Goal: Task Accomplishment & Management: Manage account settings

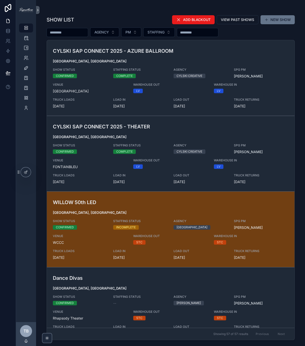
click at [78, 32] on input "scrollable content" at bounding box center [67, 32] width 41 height 7
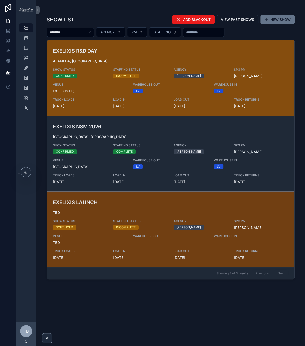
type input "********"
click at [106, 54] on h3 "EXELIXIS R&D DAY" at bounding box center [130, 51] width 155 height 8
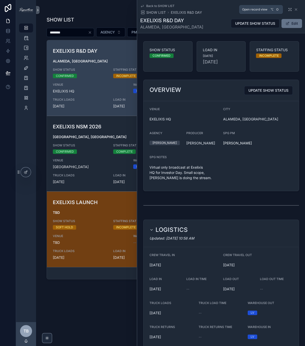
click at [288, 10] on icon "scrollable content" at bounding box center [290, 10] width 4 height 4
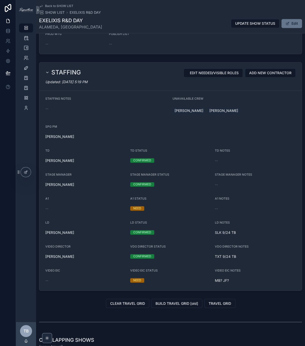
scroll to position [396, 0]
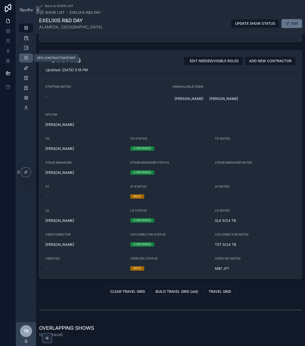
click at [25, 55] on div "SPG CONTRACTOR/STAFF" at bounding box center [26, 58] width 8 height 8
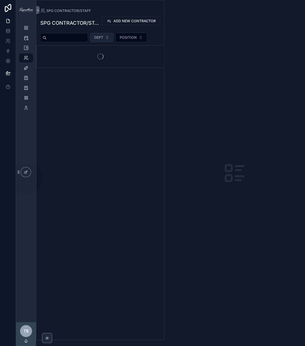
click at [103, 36] on span "DEPT" at bounding box center [98, 37] width 9 height 5
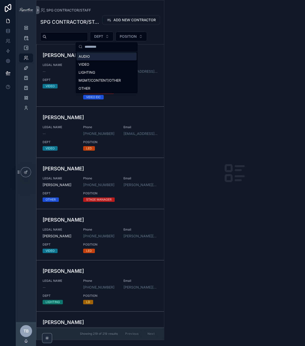
click at [99, 57] on div "AUDIO" at bounding box center [107, 57] width 60 height 8
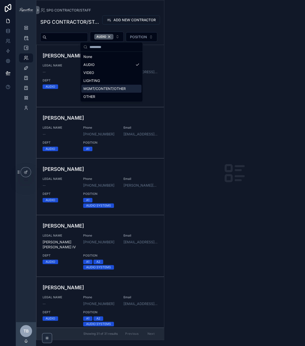
click at [257, 86] on div "scrollable content" at bounding box center [234, 173] width 141 height 346
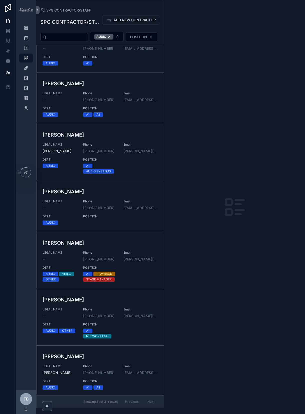
scroll to position [1360, 0]
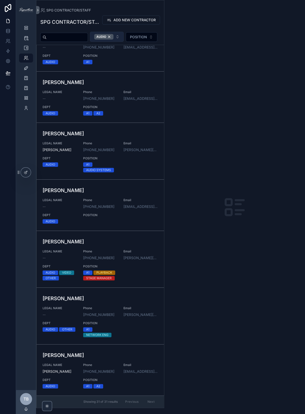
click at [112, 38] on div "AUDIO" at bounding box center [103, 37] width 19 height 6
click at [113, 38] on button "AUDIO" at bounding box center [107, 37] width 34 height 10
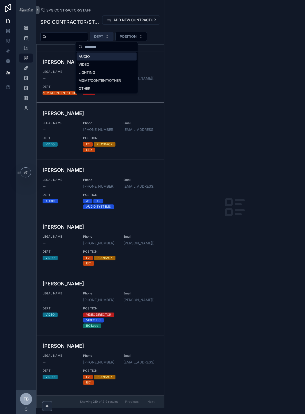
scroll to position [1353, 0]
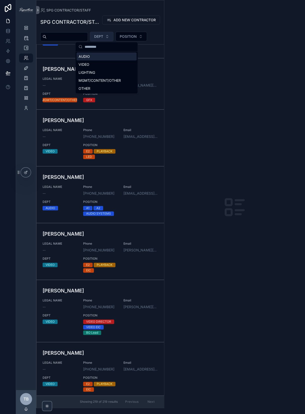
click at [103, 36] on span "DEPT" at bounding box center [98, 36] width 9 height 5
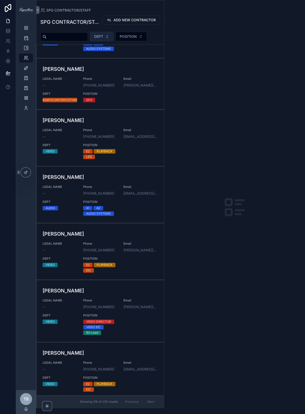
click at [110, 36] on button "DEPT" at bounding box center [102, 37] width 24 height 10
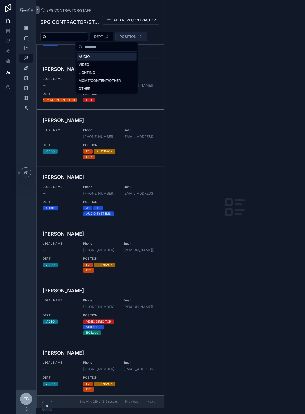
click at [129, 35] on span "POSITION" at bounding box center [128, 36] width 17 height 5
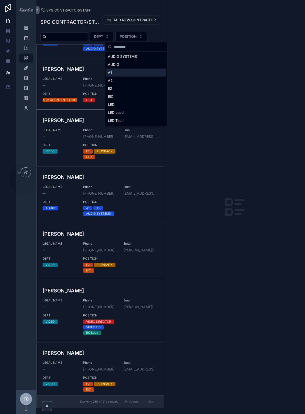
click at [124, 73] on div "A1" at bounding box center [136, 73] width 60 height 8
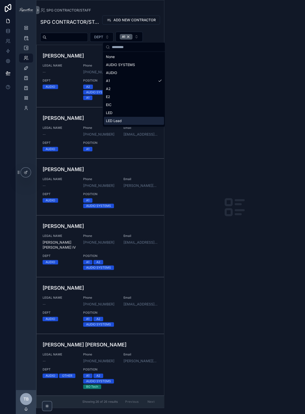
click at [232, 258] on div "scrollable content" at bounding box center [234, 207] width 141 height 414
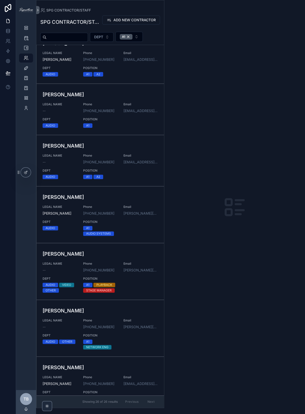
scroll to position [1087, 0]
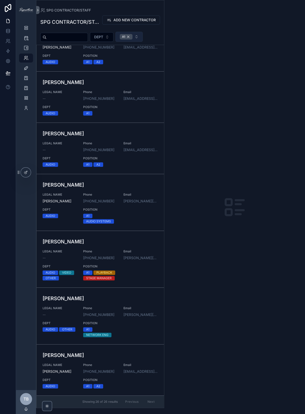
click at [132, 35] on div "A1" at bounding box center [126, 37] width 13 height 6
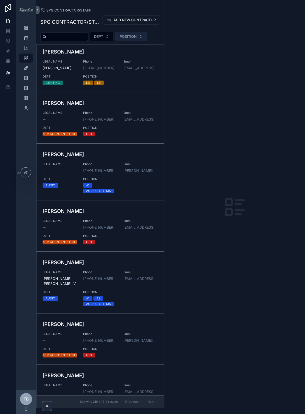
scroll to position [1059, 0]
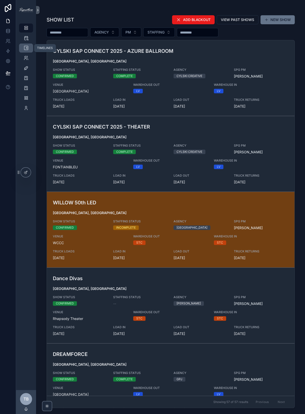
click at [30, 49] on div "TIMELINES" at bounding box center [26, 48] width 8 height 8
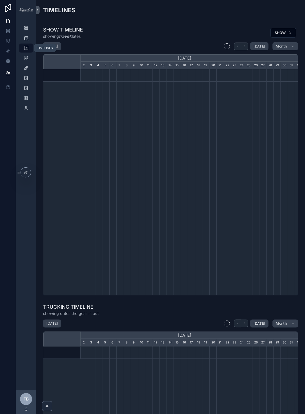
scroll to position [0, 213]
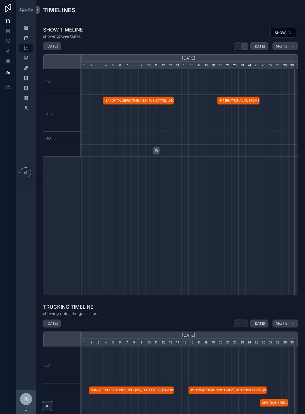
click at [245, 46] on button "scrollable content" at bounding box center [244, 47] width 7 height 8
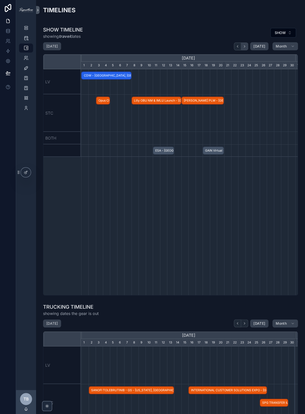
click at [245, 46] on button "scrollable content" at bounding box center [244, 47] width 7 height 8
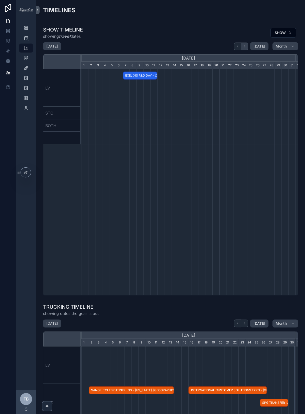
click at [245, 46] on button "scrollable content" at bounding box center [244, 47] width 7 height 8
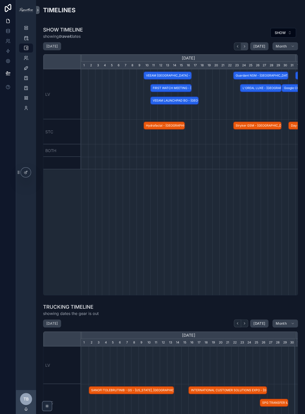
click at [245, 46] on button "scrollable content" at bounding box center [244, 47] width 7 height 8
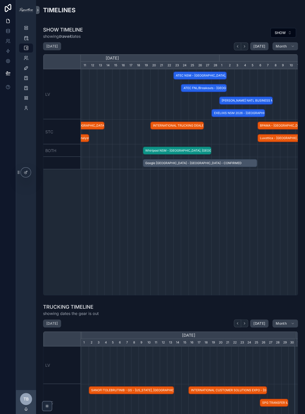
scroll to position [0, 297]
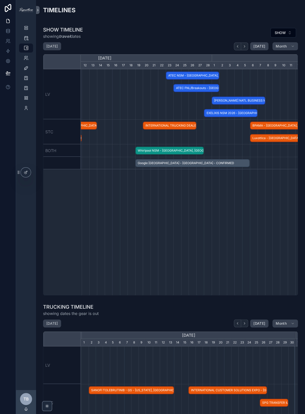
click at [221, 100] on span "[PERSON_NAME] NATL BUSINESS MTG - [GEOGRAPHIC_DATA][PERSON_NAME], [GEOGRAPHIC_D…" at bounding box center [238, 101] width 53 height 8
click at [94, 90] on div "scrollable content" at bounding box center [104, 94] width 641 height 50
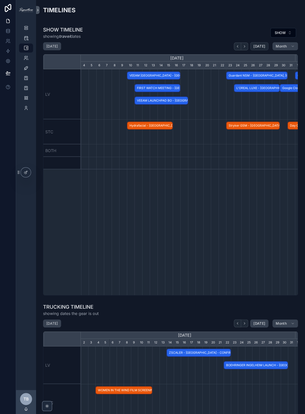
scroll to position [0, 213]
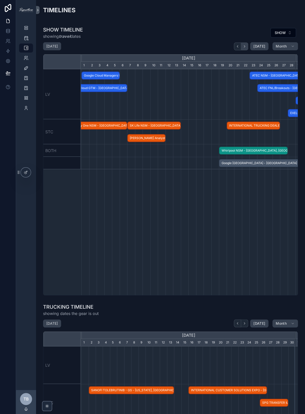
click at [243, 45] on icon "scrollable content" at bounding box center [244, 47] width 4 height 4
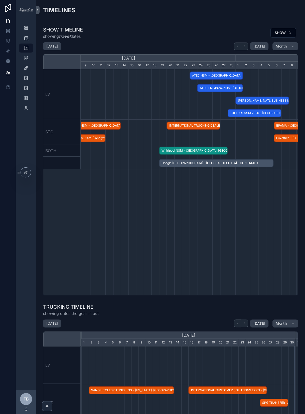
scroll to position [0, 0]
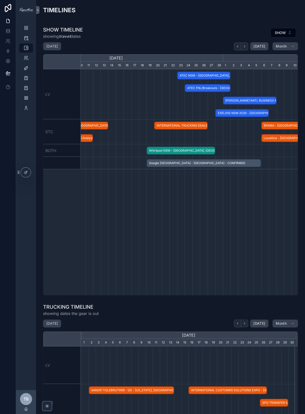
click at [235, 99] on span "[PERSON_NAME] NATL BUSINESS MTG - [GEOGRAPHIC_DATA][PERSON_NAME], [GEOGRAPHIC_D…" at bounding box center [249, 101] width 53 height 8
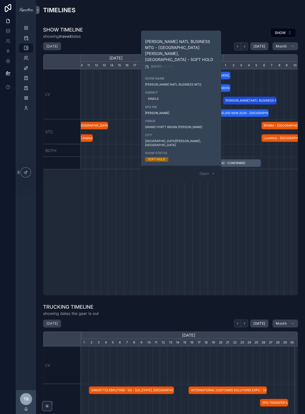
click at [247, 80] on div "scrollable content" at bounding box center [115, 94] width 641 height 50
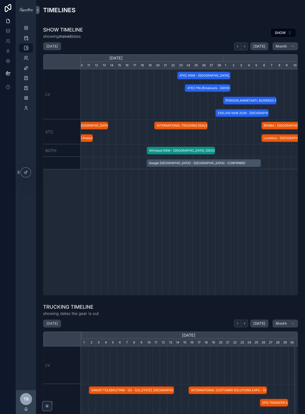
click at [249, 99] on span "[PERSON_NAME] NATL BUSINESS MTG - [GEOGRAPHIC_DATA][PERSON_NAME], [GEOGRAPHIC_D…" at bounding box center [249, 101] width 53 height 8
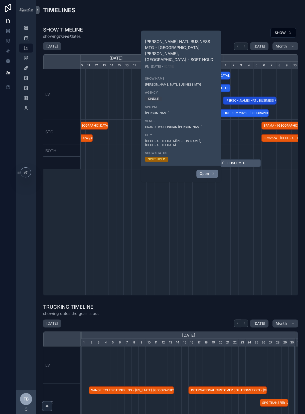
click at [208, 171] on span "Open" at bounding box center [203, 173] width 9 height 5
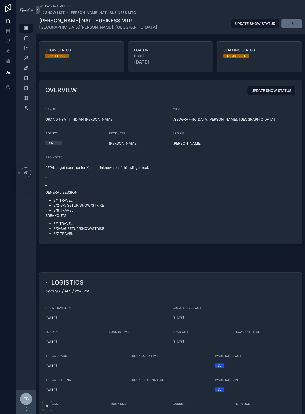
click at [289, 25] on button "Edit" at bounding box center [291, 23] width 21 height 9
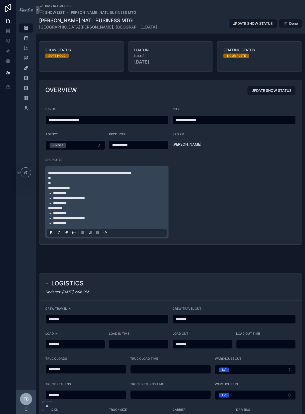
scroll to position [181, 0]
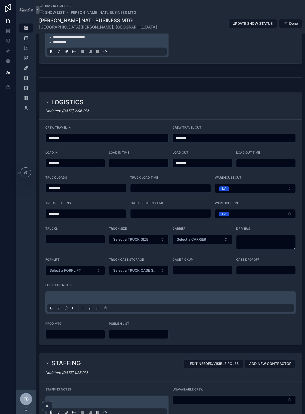
click at [93, 135] on input "********" at bounding box center [107, 138] width 123 height 7
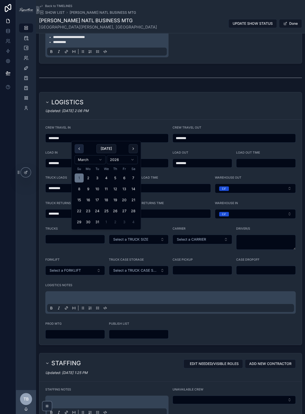
click at [78, 150] on button "scrollable content" at bounding box center [79, 148] width 9 height 9
click at [133, 210] on button "28" at bounding box center [133, 211] width 9 height 9
type input "*********"
click at [199, 108] on div "Updated: [DATE] 2:06 PM" at bounding box center [170, 110] width 250 height 5
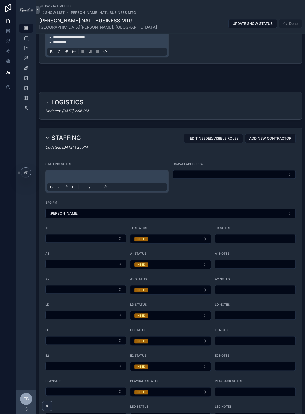
click at [123, 98] on div "LOGISTICS" at bounding box center [170, 102] width 250 height 8
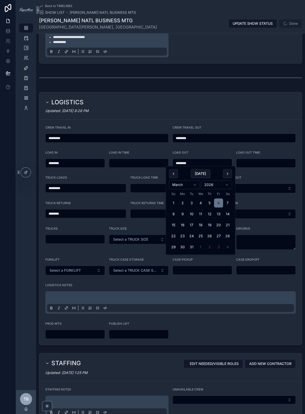
click at [190, 162] on input "********" at bounding box center [202, 163] width 59 height 7
click at [209, 204] on button "5" at bounding box center [209, 203] width 9 height 9
type input "********"
click at [198, 137] on input "********" at bounding box center [234, 138] width 123 height 7
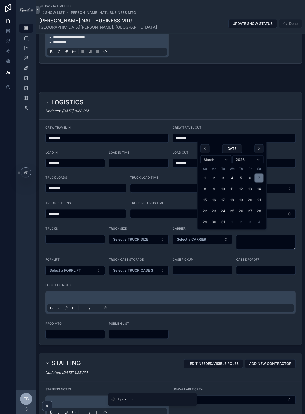
click at [251, 178] on button "6" at bounding box center [249, 178] width 9 height 9
type input "********"
click at [224, 111] on div "Updated: [DATE] 8:28 PM" at bounding box center [170, 110] width 250 height 5
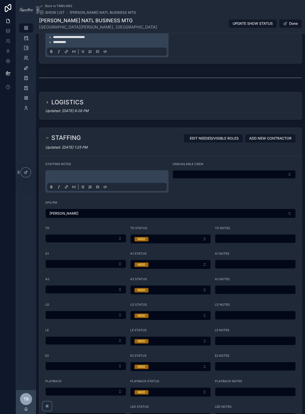
click at [65, 101] on h2 "LOGISTICS" at bounding box center [67, 102] width 32 height 8
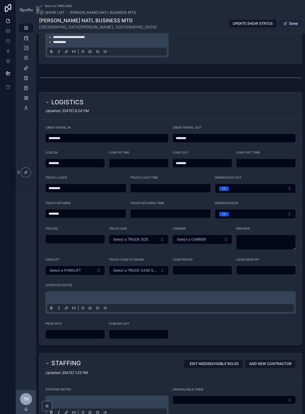
click at [288, 26] on button "Done" at bounding box center [290, 23] width 23 height 9
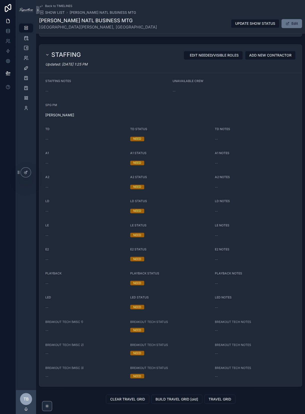
scroll to position [561, 0]
